Goal: Task Accomplishment & Management: Complete application form

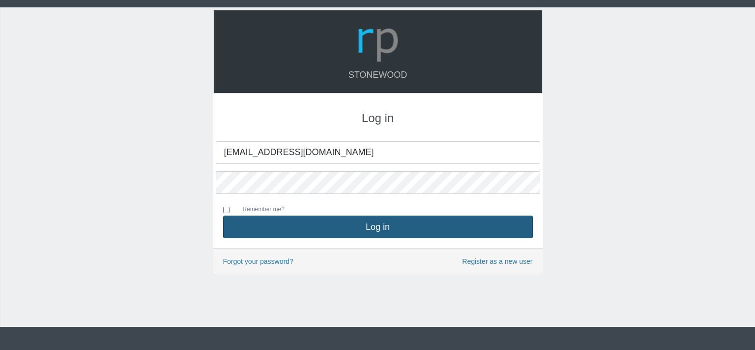
type input "[EMAIL_ADDRESS][DOMAIN_NAME]"
click at [373, 227] on button "Log in" at bounding box center [378, 226] width 310 height 23
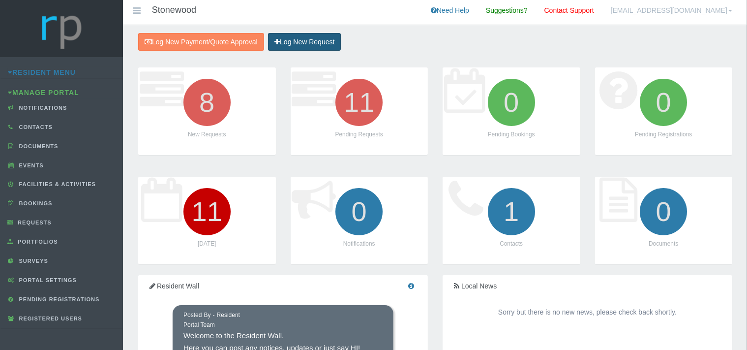
click at [312, 42] on link "Log New Request" at bounding box center [304, 42] width 73 height 18
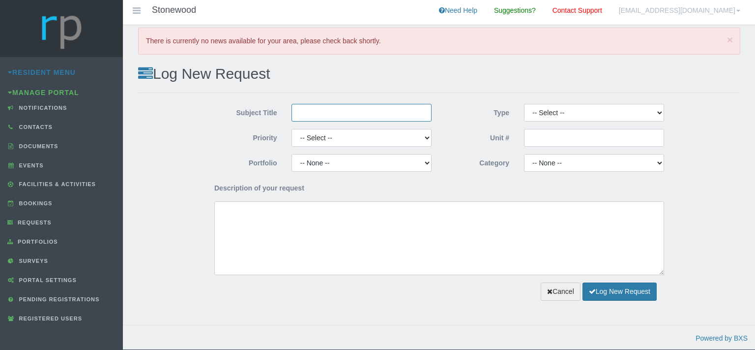
click at [329, 117] on input "Subject Title" at bounding box center [362, 113] width 140 height 18
type input "J Aluminium"
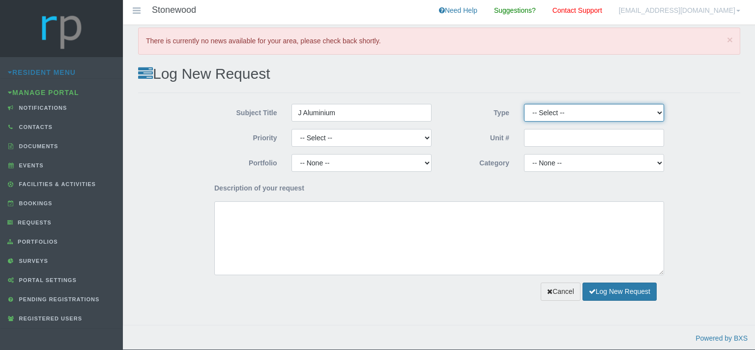
click at [524, 104] on select "-- Select -- Complaint Compliment Enquiry Request for maintenance Other (not li…" at bounding box center [594, 113] width 140 height 18
select select "PAYMENT"
click option "Payment Approval" at bounding box center [0, 0] width 0 height 0
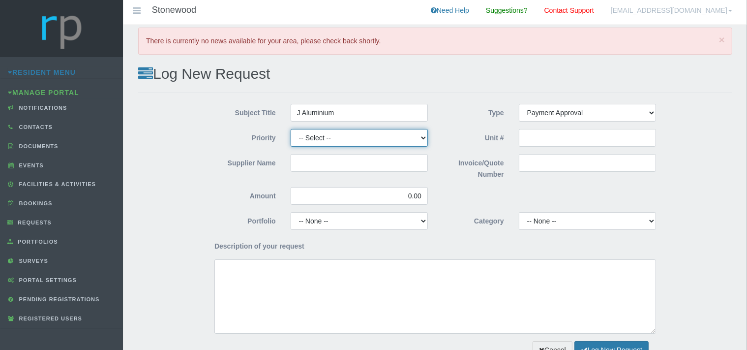
click at [291, 129] on select "-- Select -- High Low Normal" at bounding box center [359, 138] width 137 height 18
select select "MEDIUM"
click option "Normal" at bounding box center [0, 0] width 0 height 0
click at [321, 169] on input "Supplier Name" at bounding box center [359, 163] width 137 height 18
type input "J Aluminium"
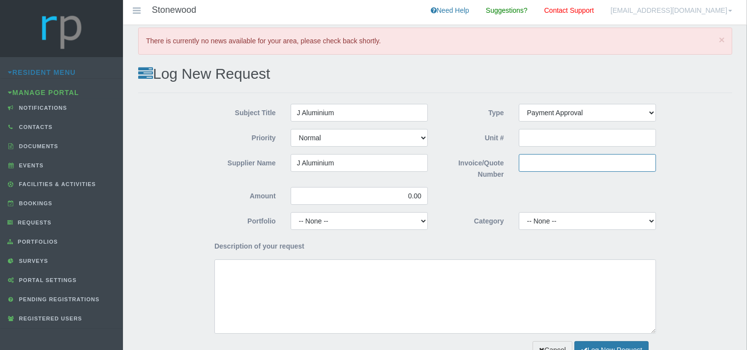
click at [549, 160] on input "Invoice/Quote Number" at bounding box center [587, 163] width 137 height 18
paste input "IN14178"
type input "IN14178"
drag, startPoint x: 420, startPoint y: 196, endPoint x: 407, endPoint y: 196, distance: 13.8
click at [407, 196] on input "0.00" at bounding box center [359, 196] width 137 height 18
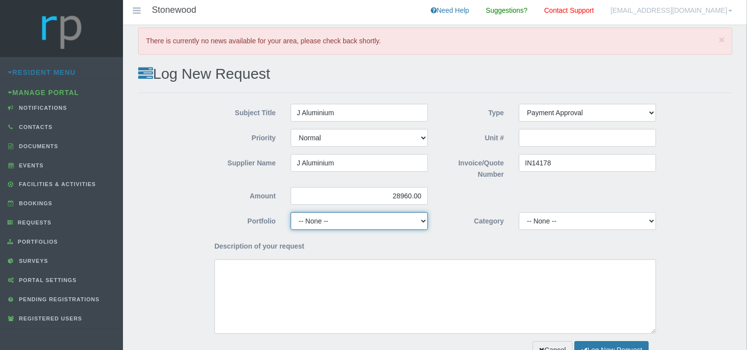
type input "28,960.00"
click at [291, 212] on select "-- None -- Chairperson Communication Estate Manager Finance Gardens Maintenance…" at bounding box center [359, 221] width 137 height 18
select select "FINANCE"
click option "Finance" at bounding box center [0, 0] width 0 height 0
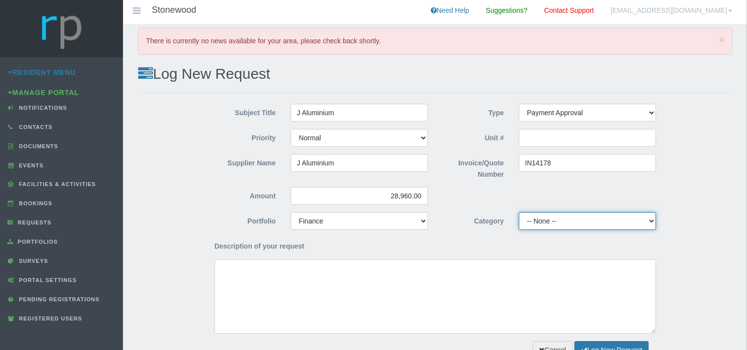
click at [519, 212] on select "-- None -- 10 YMP - Borehole 10 YMP - Fire Equipment 10 YMP - Garden upgrades 1…" at bounding box center [587, 221] width 137 height 18
select select "7dc2ed51-5204-4b3d-ab88-07ab2d14aa82"
click option "10 YMP Building Repairs - Clubhouse Windows" at bounding box center [0, 0] width 0 height 0
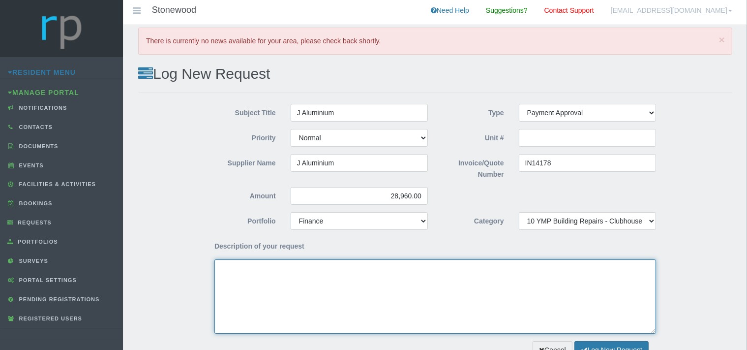
click at [250, 278] on textarea "Description of your request" at bounding box center [434, 296] width 441 height 74
type textarea "H"
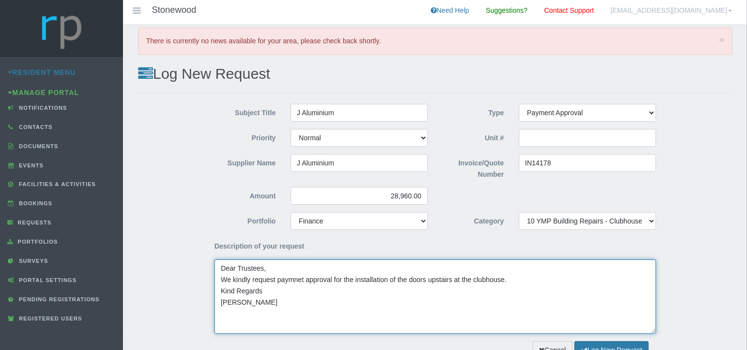
click at [290, 305] on textarea "Dear Trustees, We kindly request paymnet approval for the installation of the d…" at bounding box center [434, 296] width 441 height 74
click at [296, 280] on textarea "Dear Trustees, We kindly request paymnet approval for the installation of the d…" at bounding box center [434, 296] width 441 height 74
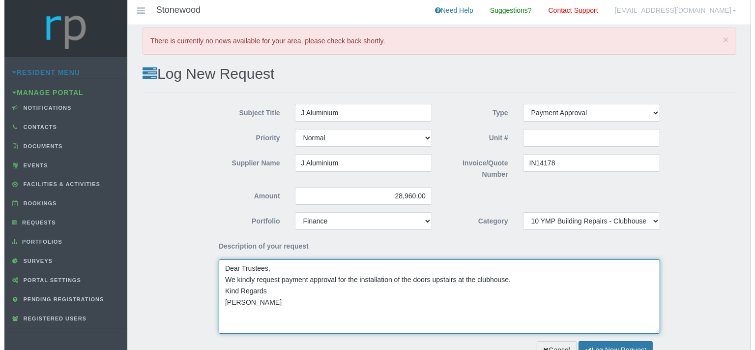
scroll to position [35, 0]
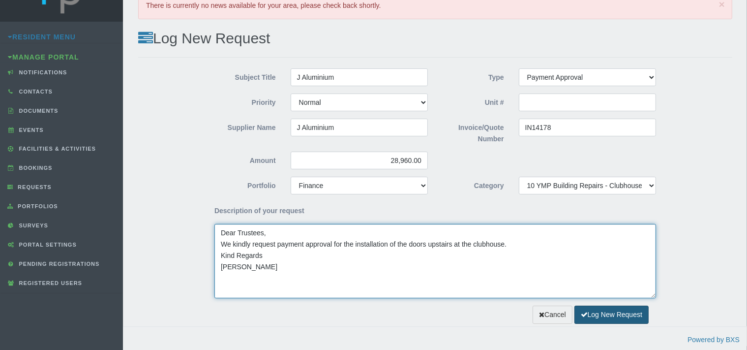
type textarea "Dear Trustees, We kindly request payment approval for the installation of the d…"
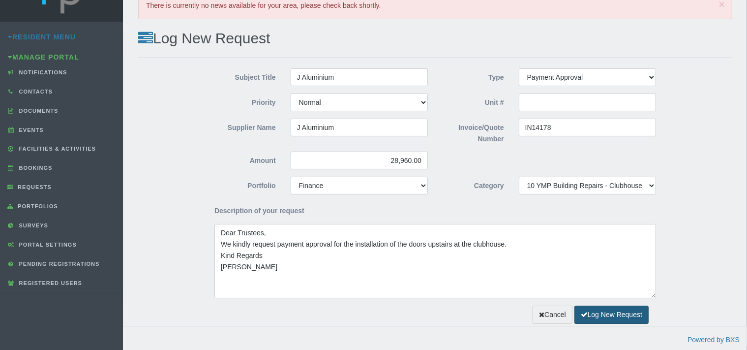
click at [584, 312] on icon "submit" at bounding box center [584, 314] width 7 height 7
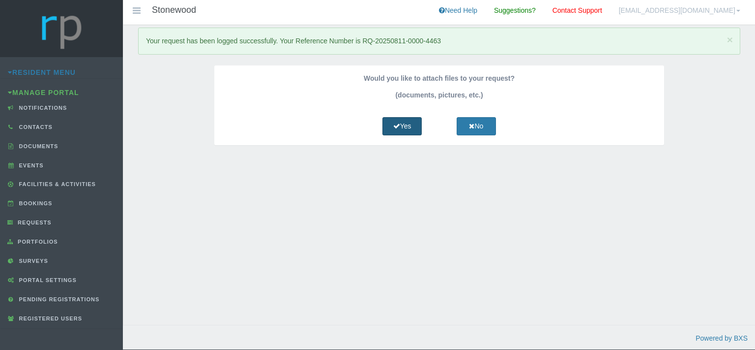
click at [403, 125] on link "Yes" at bounding box center [401, 126] width 39 height 18
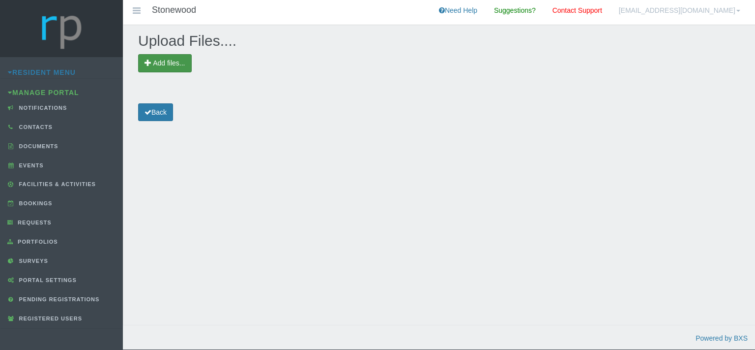
click at [177, 60] on span "Add files..." at bounding box center [169, 63] width 32 height 8
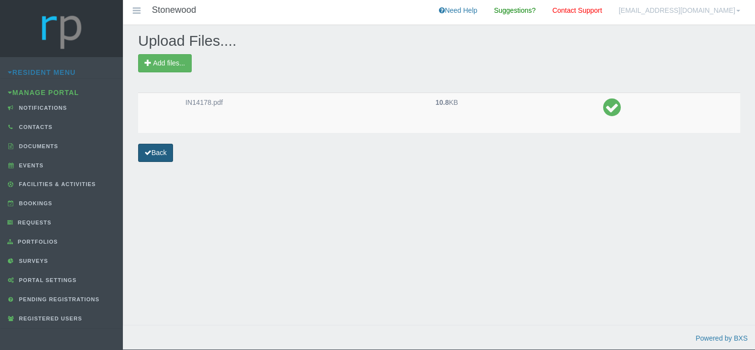
click at [169, 153] on link "Back" at bounding box center [155, 153] width 35 height 18
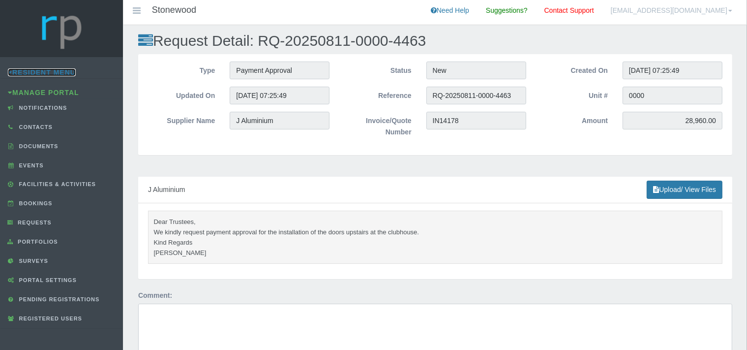
click at [70, 69] on link "Resident Menu" at bounding box center [42, 72] width 68 height 8
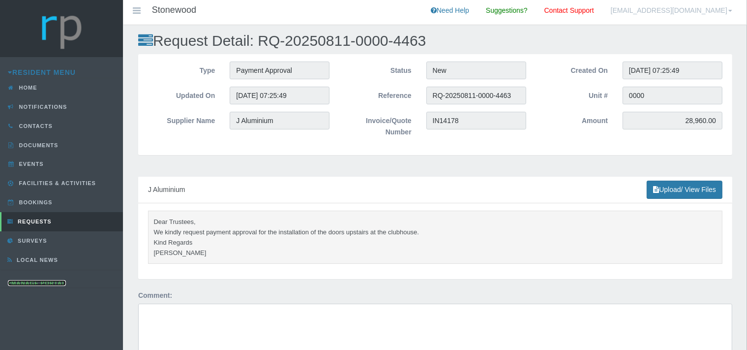
click at [57, 280] on link "Manage Portal" at bounding box center [37, 283] width 58 height 6
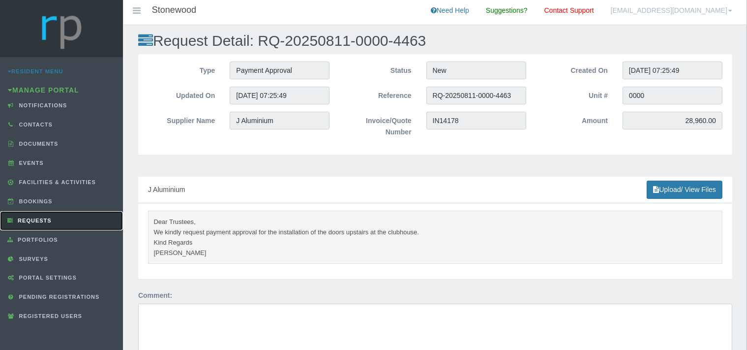
click at [47, 217] on span "Requests" at bounding box center [33, 220] width 36 height 6
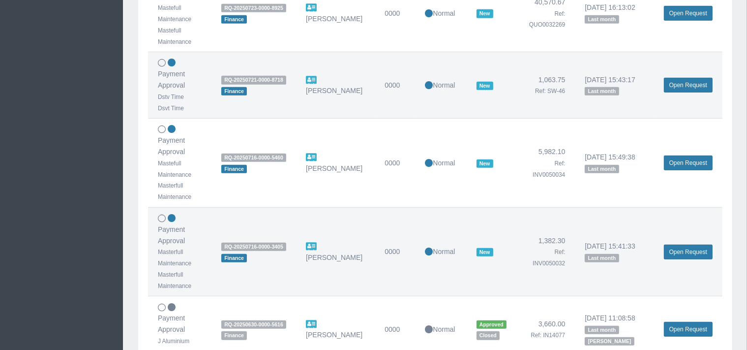
scroll to position [657, 0]
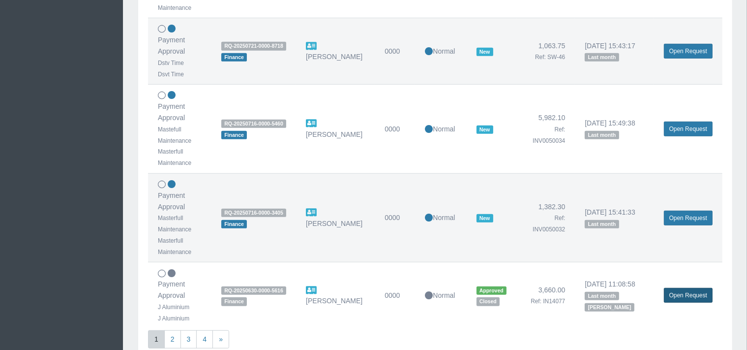
click at [676, 288] on link "Open Request" at bounding box center [688, 295] width 49 height 15
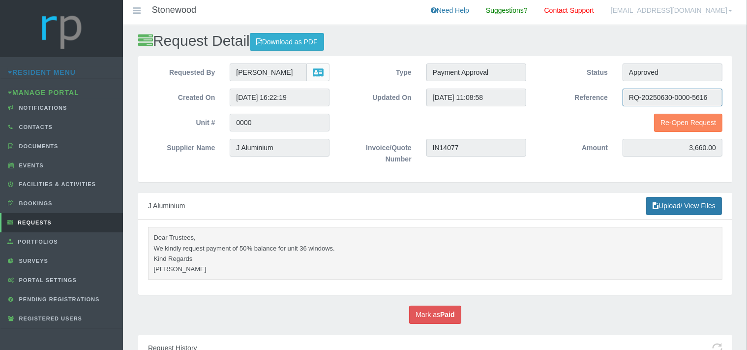
drag, startPoint x: 709, startPoint y: 98, endPoint x: 628, endPoint y: 99, distance: 81.1
click at [628, 99] on input "RQ-20250630-0000-5616" at bounding box center [672, 97] width 100 height 18
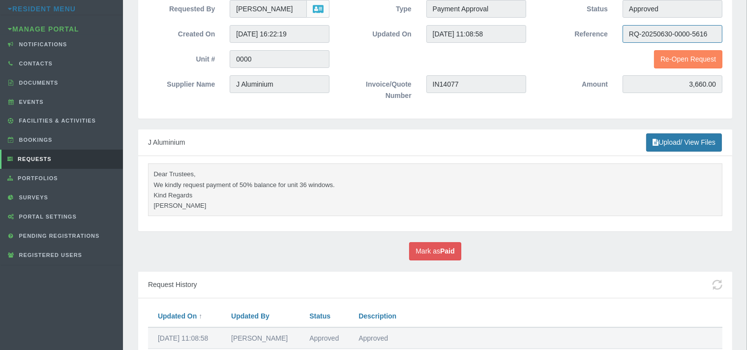
scroll to position [44, 0]
